Goal: Obtain resource: Download file/media

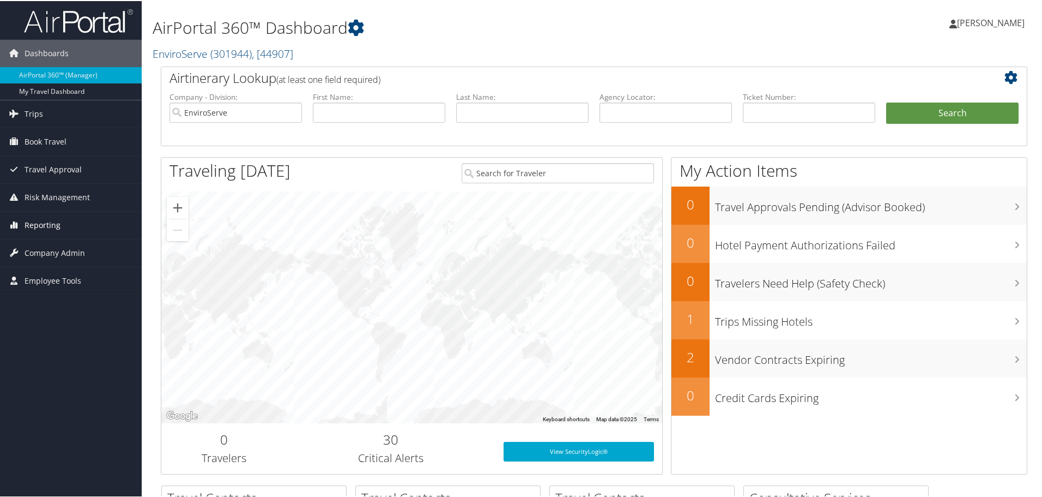
click at [39, 225] on span "Reporting" at bounding box center [43, 223] width 36 height 27
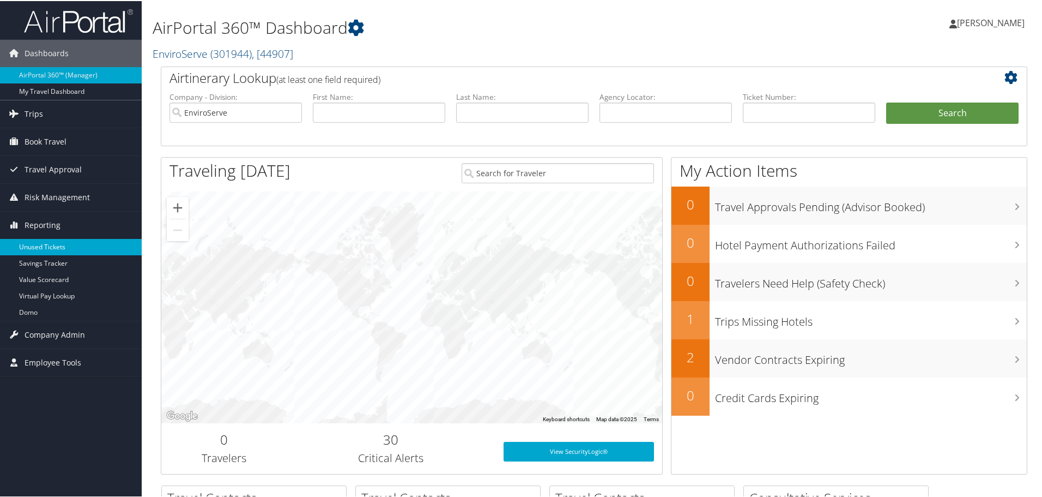
click at [32, 248] on link "Unused Tickets" at bounding box center [71, 246] width 142 height 16
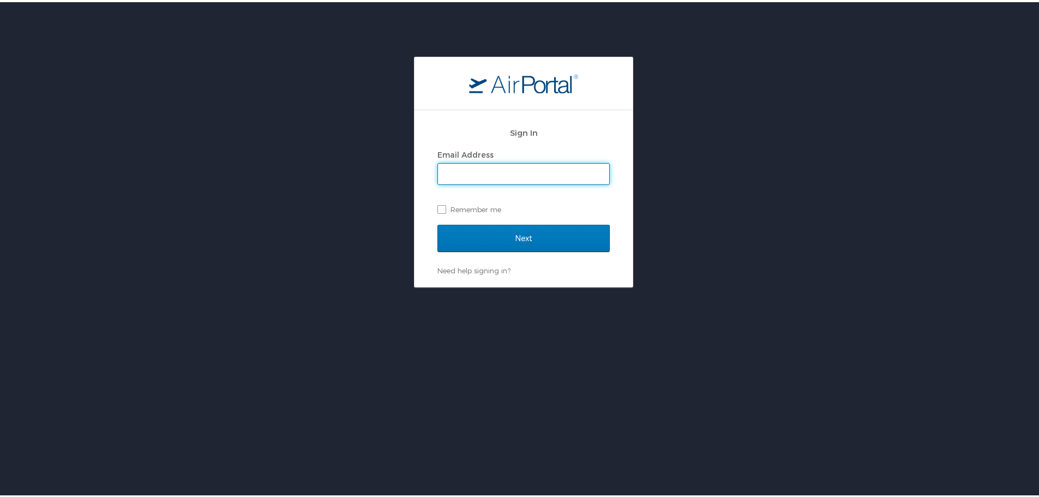
type input "nicholaswalker@enviroserve.com"
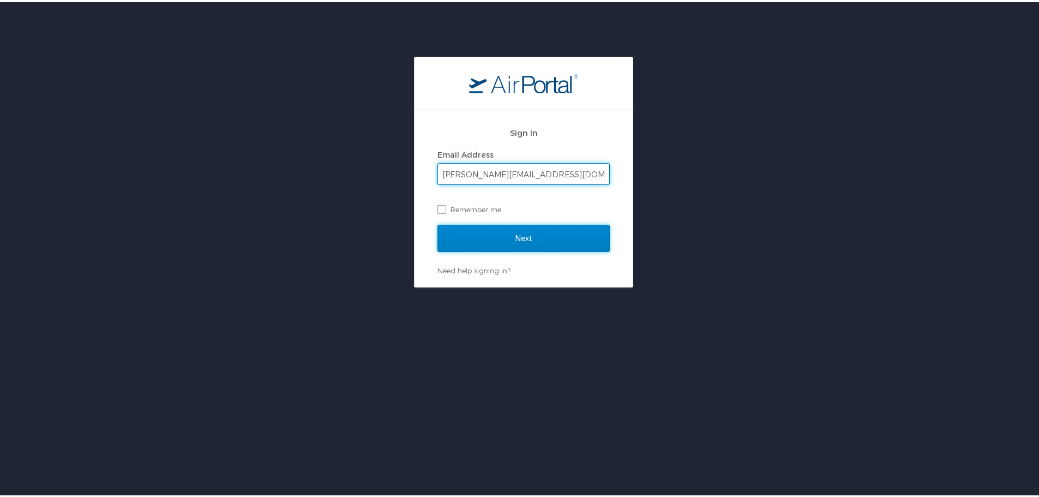
click at [495, 237] on input "Next" at bounding box center [523, 235] width 172 height 27
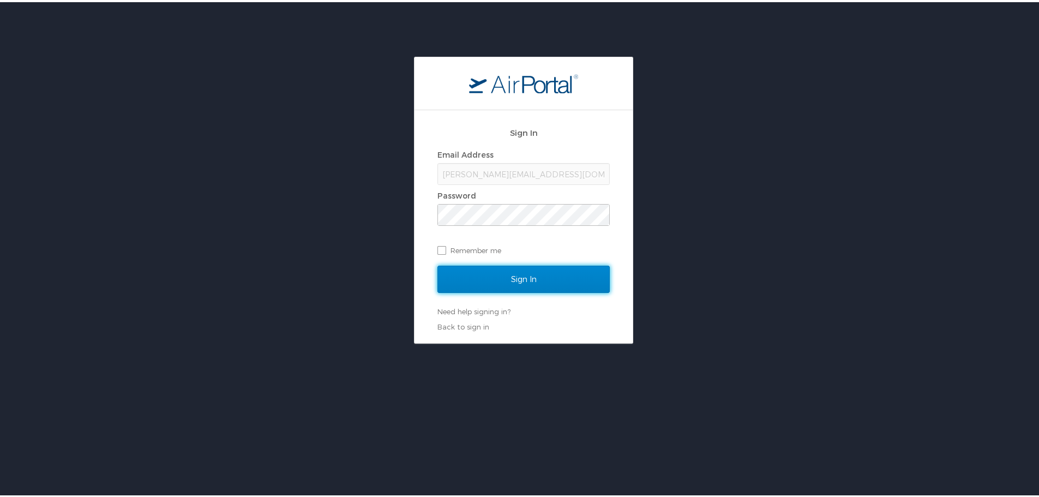
click at [466, 270] on input "Sign In" at bounding box center [523, 276] width 172 height 27
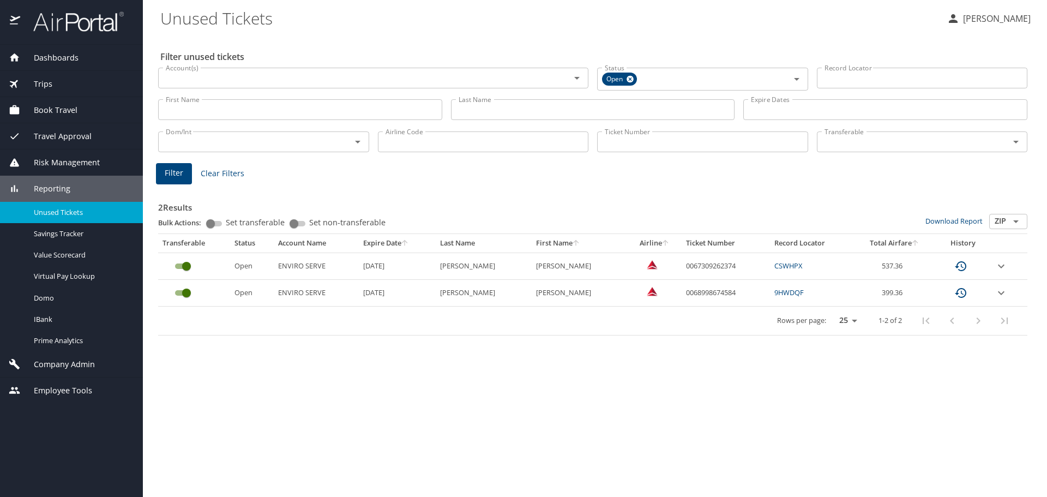
click at [40, 364] on span "Company Admin" at bounding box center [57, 364] width 75 height 12
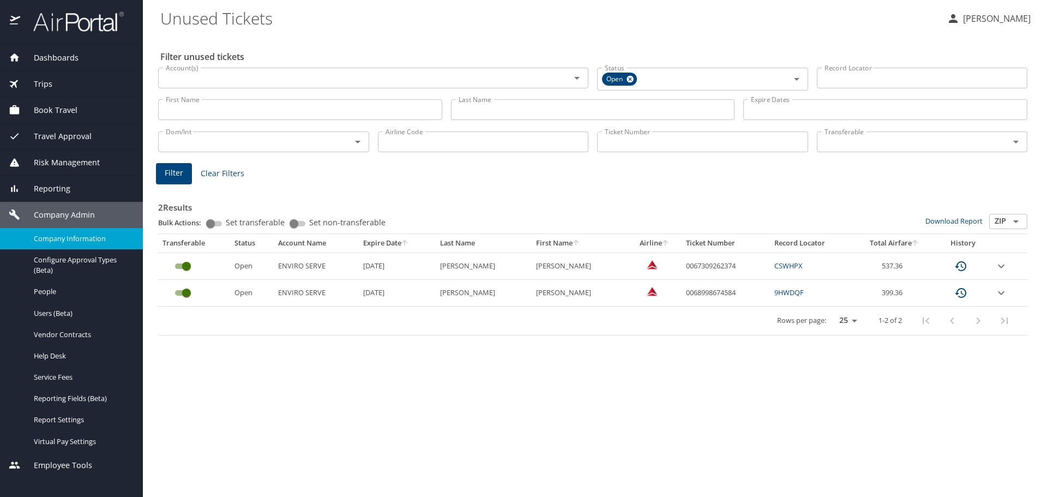
click at [72, 234] on span "Company Information" at bounding box center [82, 238] width 96 height 10
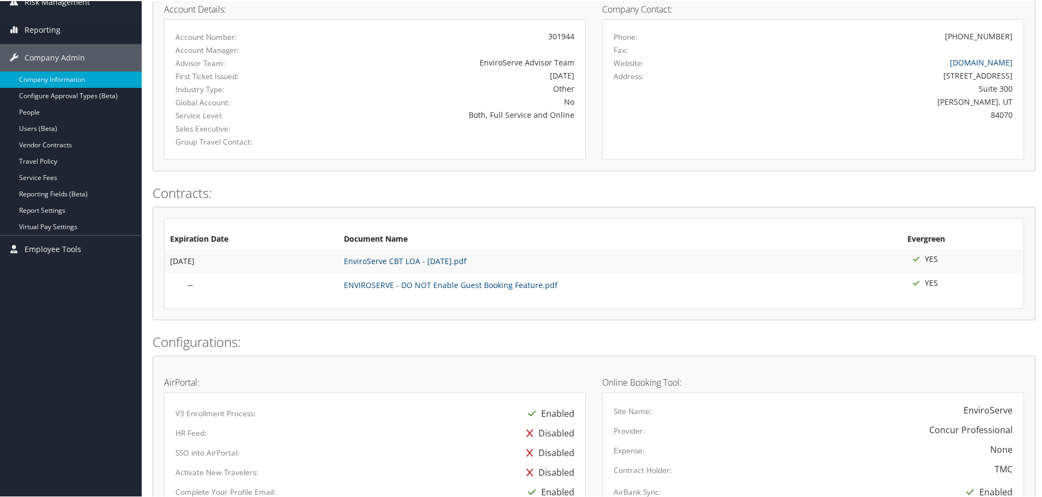
scroll to position [164, 0]
click at [366, 257] on link "EnviroServe CBT LOA - [DATE].pdf" at bounding box center [405, 259] width 123 height 10
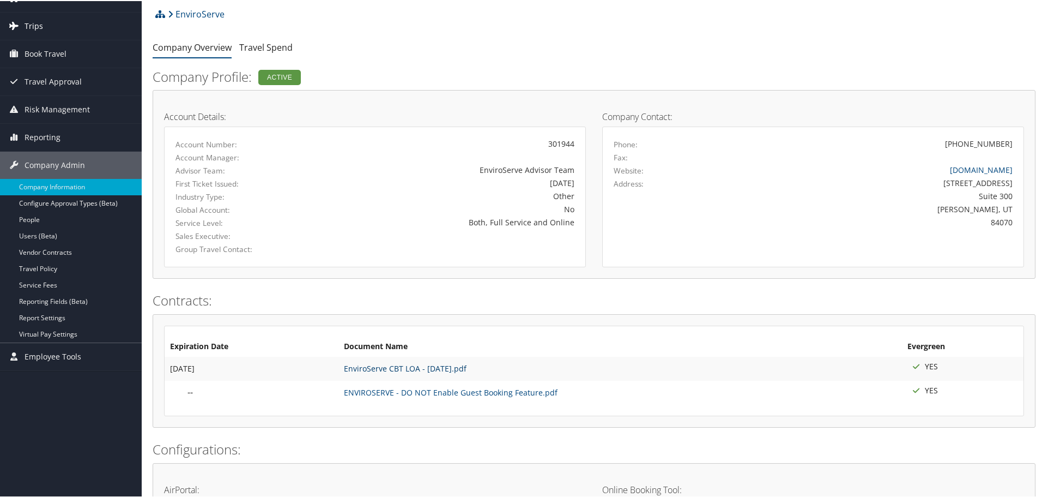
scroll to position [0, 0]
